Goal: Transaction & Acquisition: Purchase product/service

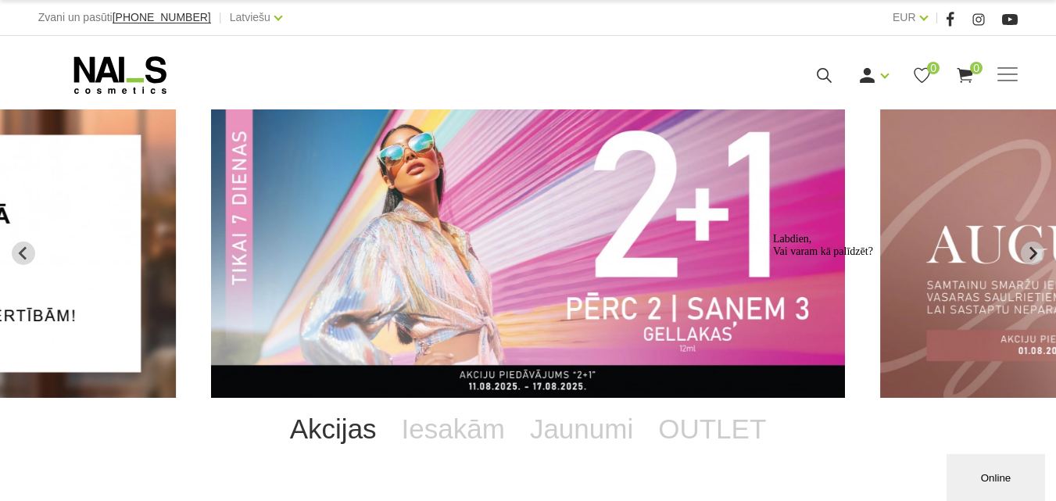
click at [553, 256] on img "2 of 12" at bounding box center [528, 253] width 634 height 288
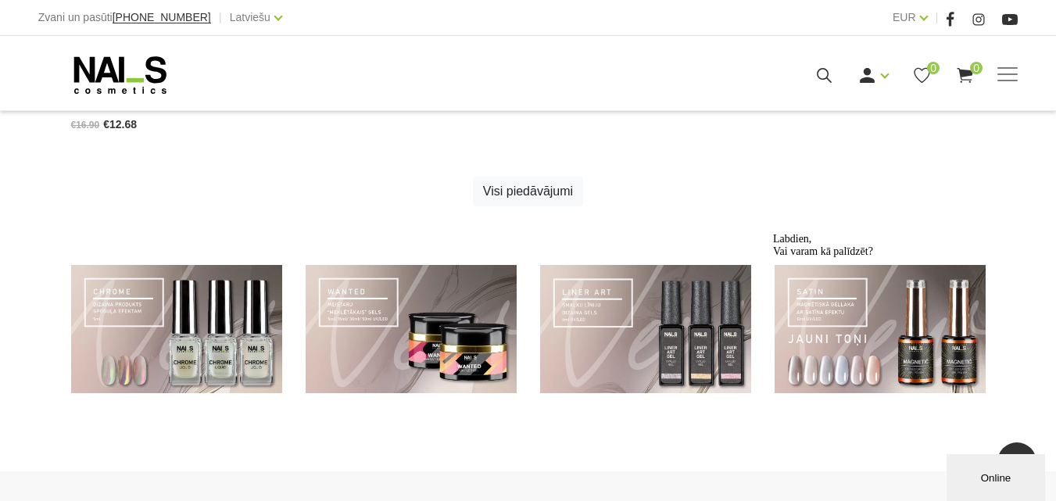
scroll to position [1094, 0]
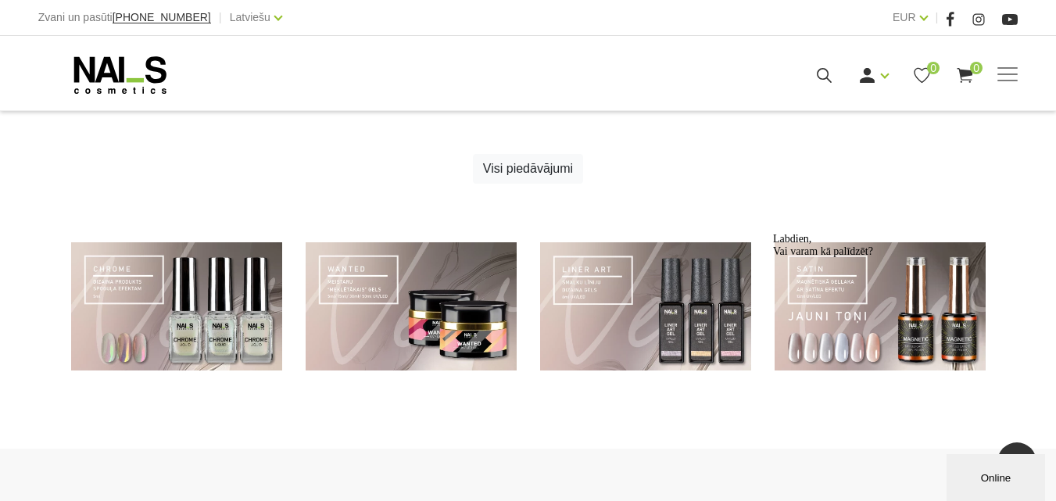
click at [811, 258] on div "Labdien, Vai varam kā palīdzēt?" at bounding box center [913, 245] width 281 height 25
click at [902, 258] on div "Labdien, Vai varam kā palīdzēt?" at bounding box center [913, 245] width 281 height 25
click at [903, 258] on div "Labdien, Vai varam kā palīdzēt?" at bounding box center [913, 245] width 281 height 25
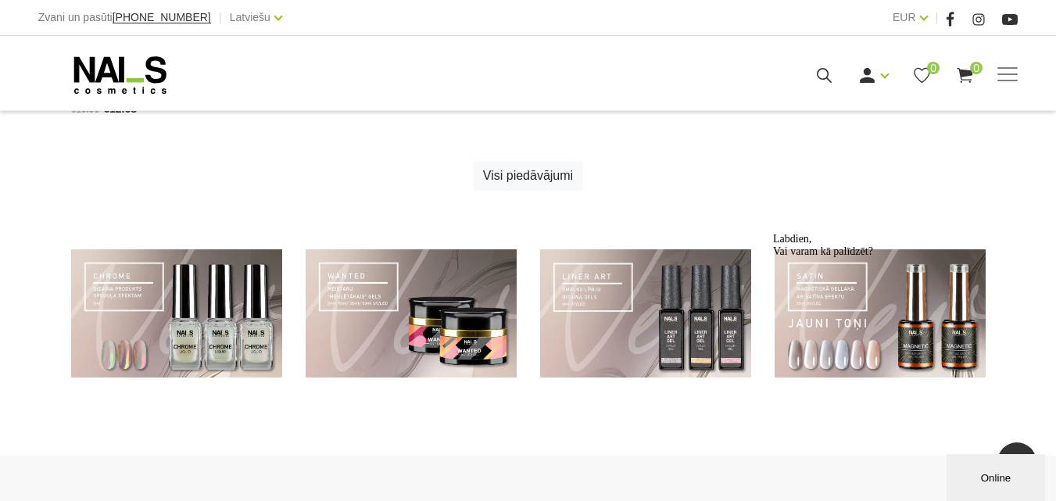
scroll to position [1040, 0]
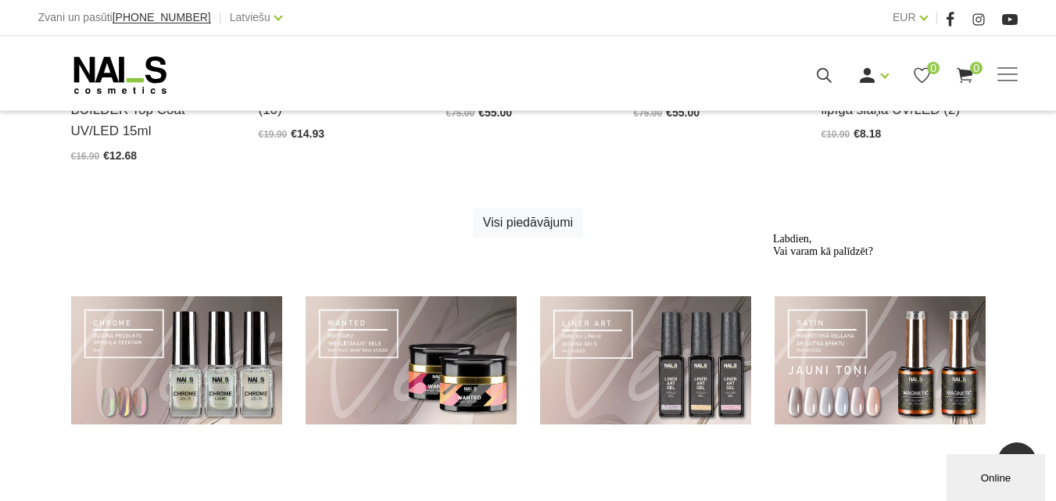
click at [860, 258] on div "Labdien, Vai varam kā palīdzēt?" at bounding box center [913, 245] width 281 height 25
click at [773, 233] on icon "Logrīka uzmanības tvērējs" at bounding box center [773, 233] width 0 height 0
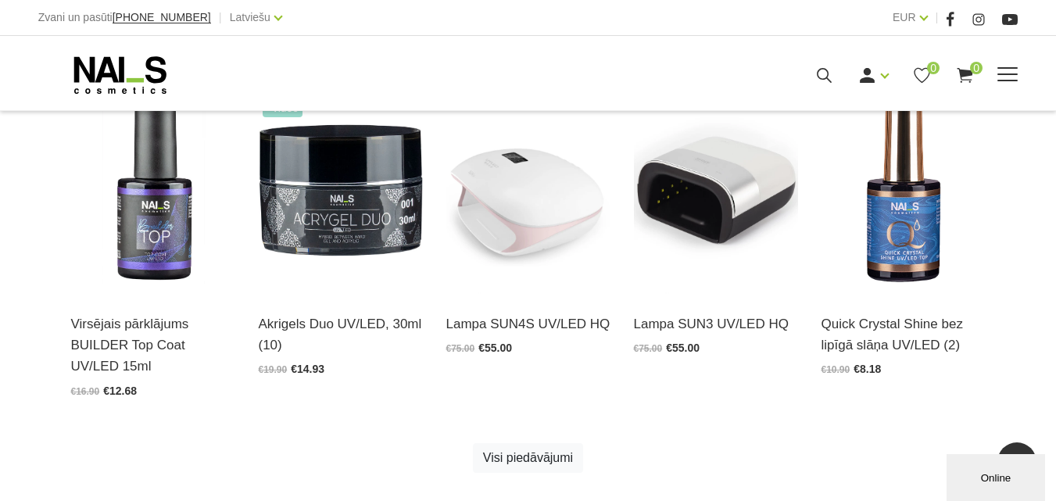
scroll to position [650, 0]
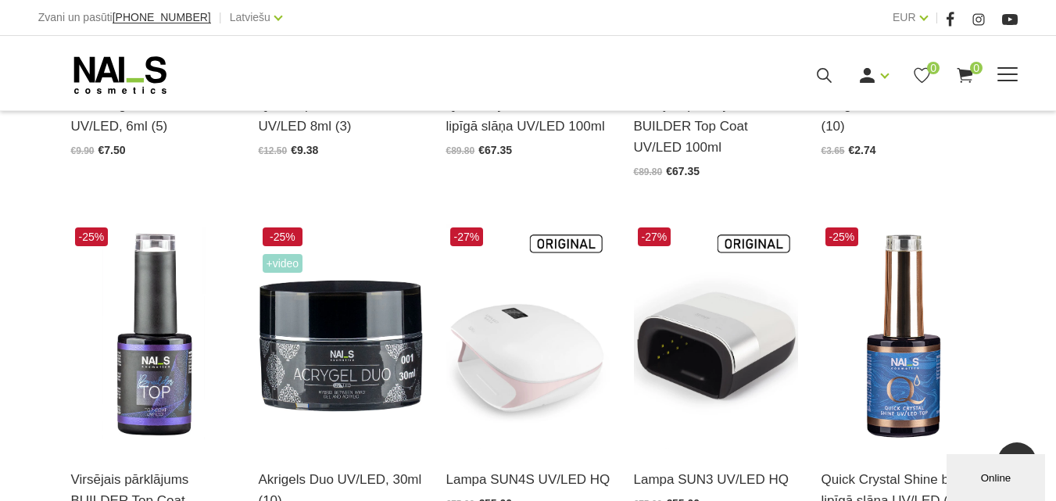
click at [0, 0] on link "Gēllakas" at bounding box center [0, 0] width 0 height 0
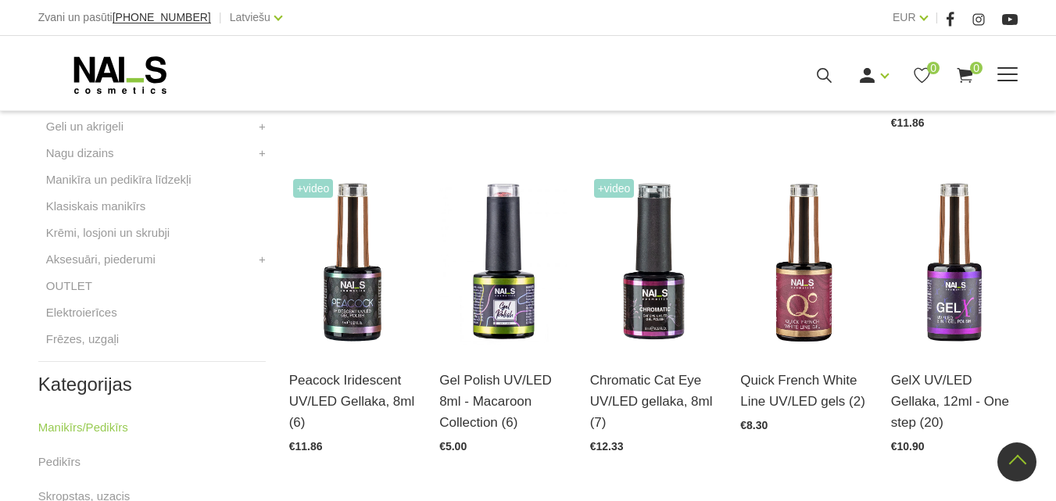
scroll to position [547, 0]
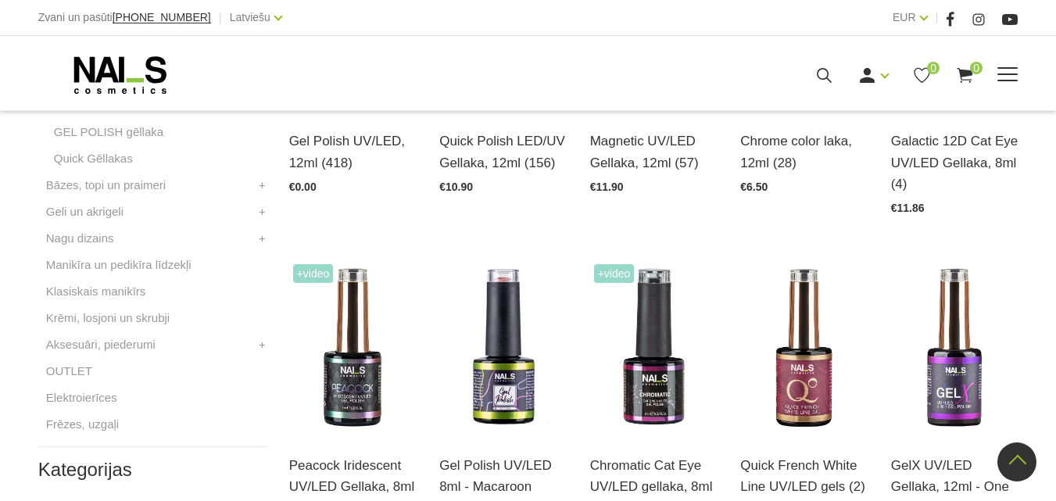
click at [109, 95] on icon at bounding box center [120, 75] width 164 height 39
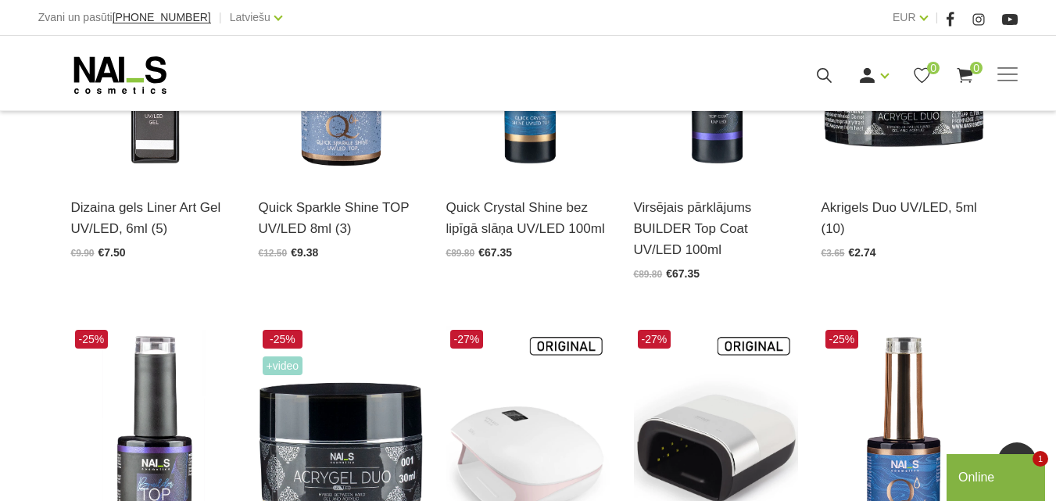
scroll to position [860, 0]
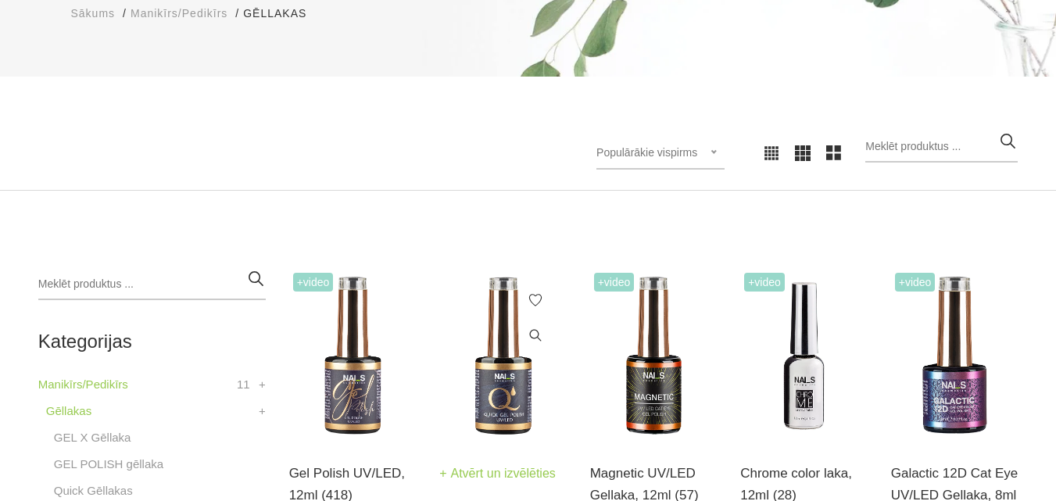
scroll to position [313, 0]
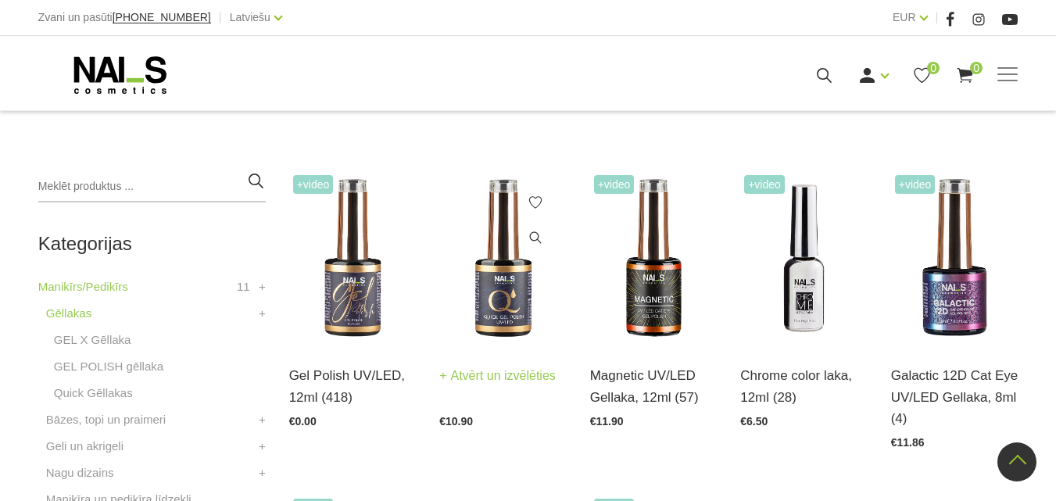
click at [480, 273] on img at bounding box center [502, 258] width 127 height 174
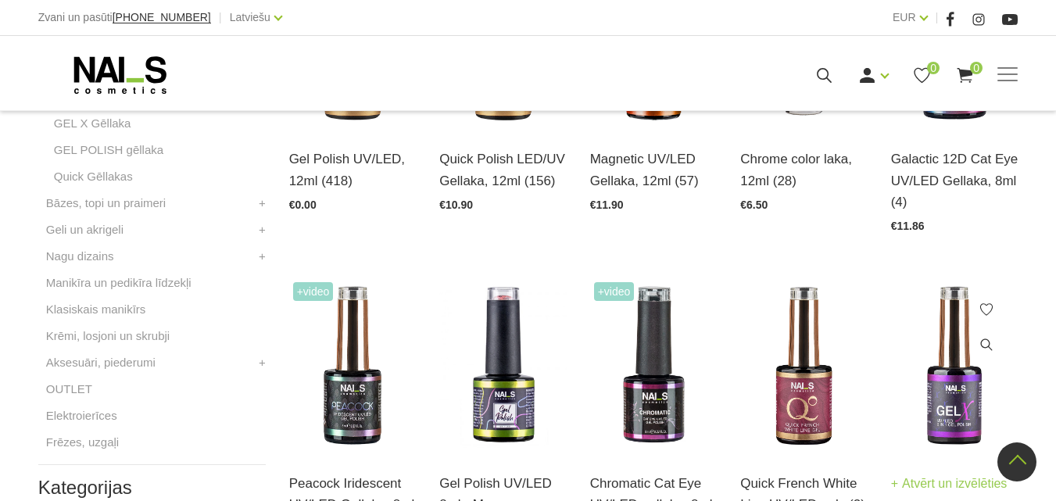
scroll to position [625, 0]
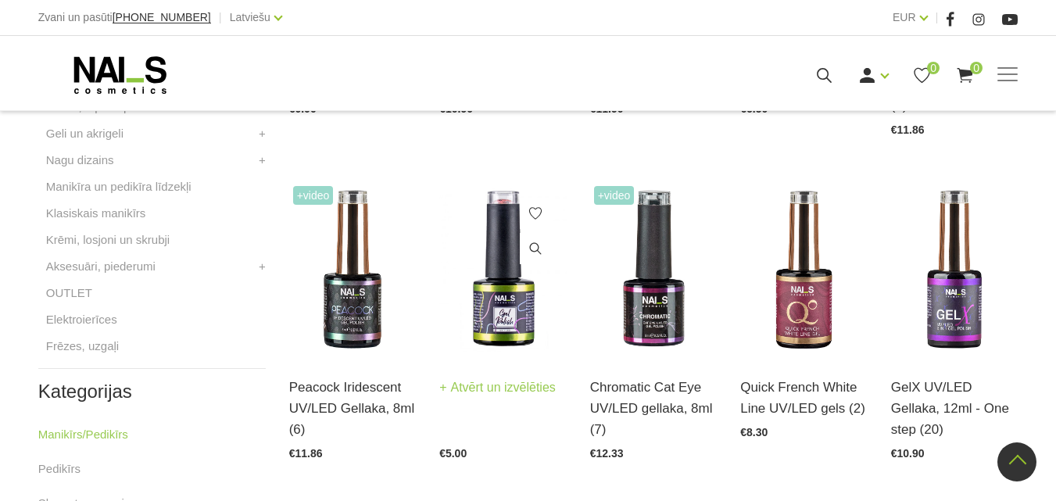
click at [496, 303] on img at bounding box center [502, 269] width 127 height 174
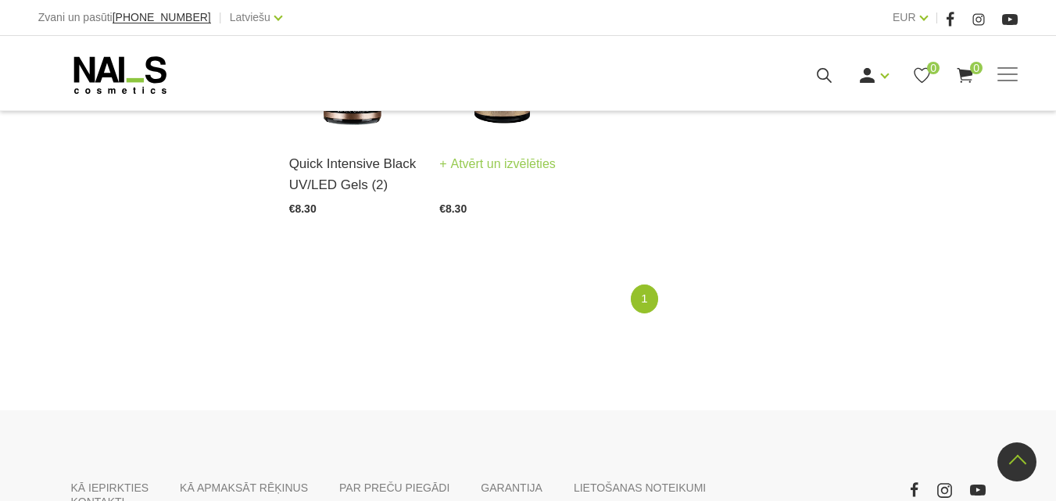
scroll to position [1016, 0]
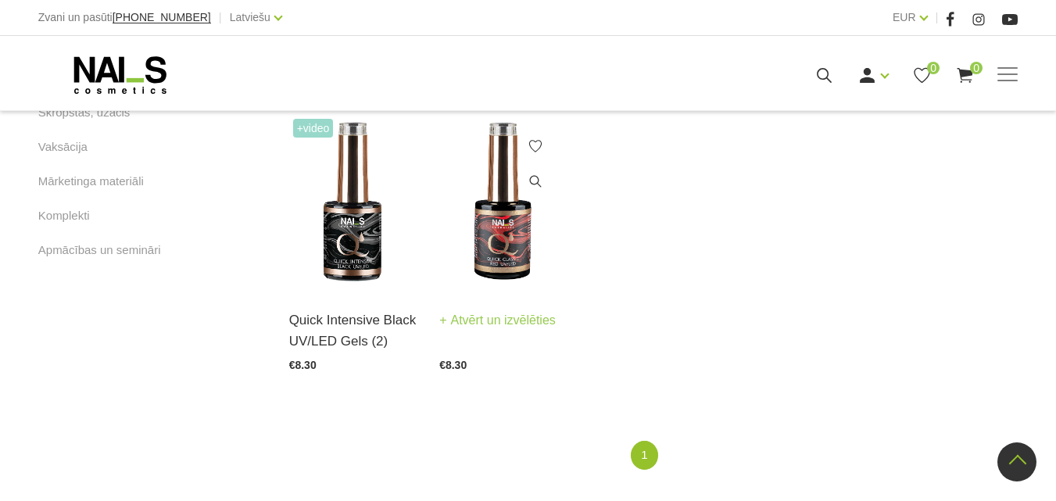
click at [510, 249] on img at bounding box center [502, 202] width 127 height 174
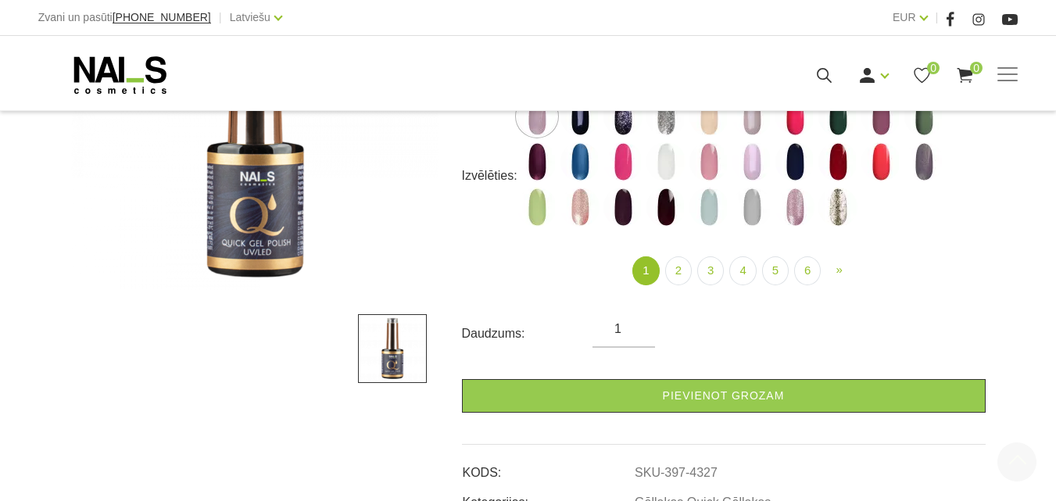
scroll to position [469, 0]
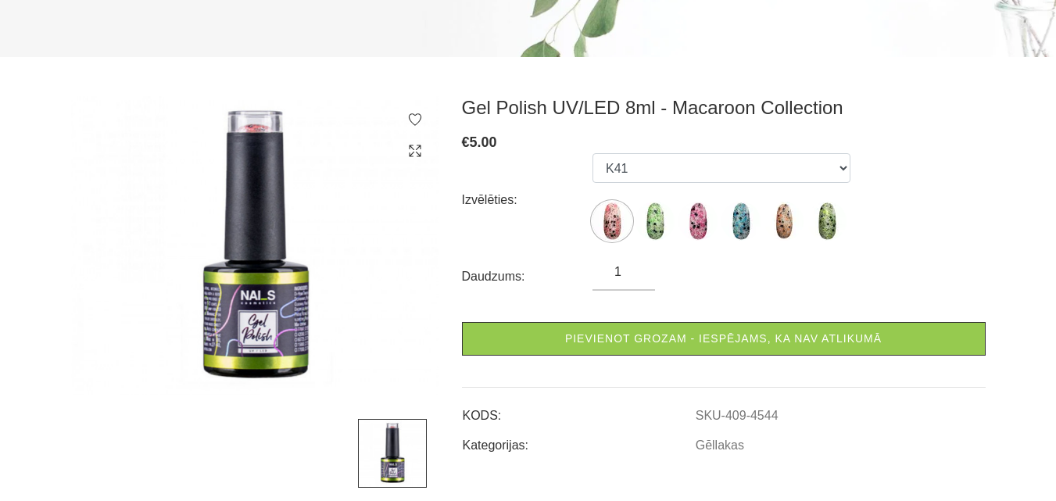
scroll to position [235, 0]
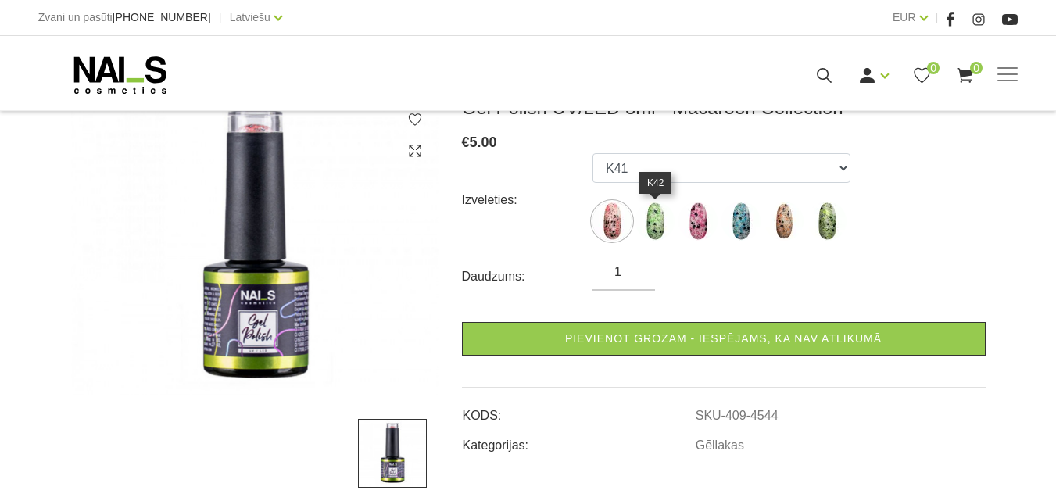
click at [650, 229] on img at bounding box center [655, 221] width 39 height 39
select select "4548"
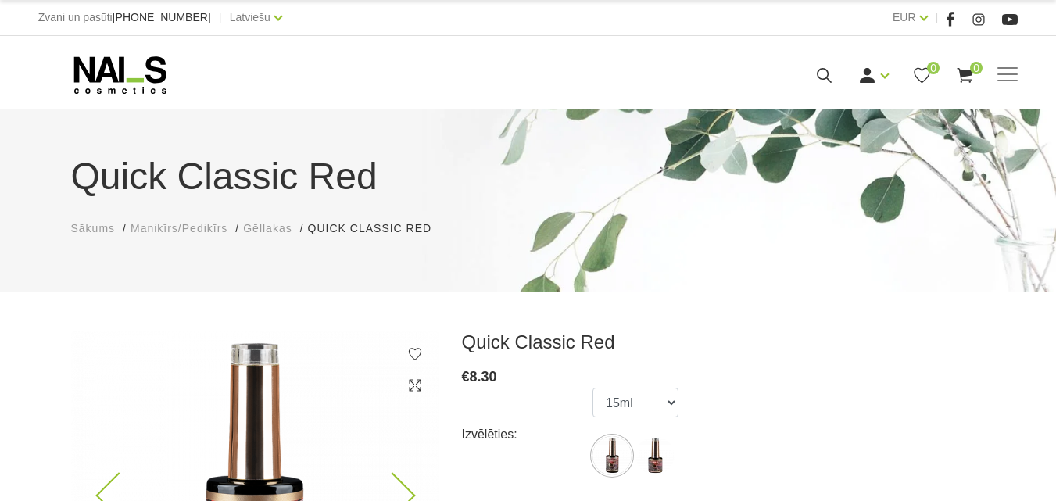
scroll to position [235, 0]
